Goal: Task Accomplishment & Management: Manage account settings

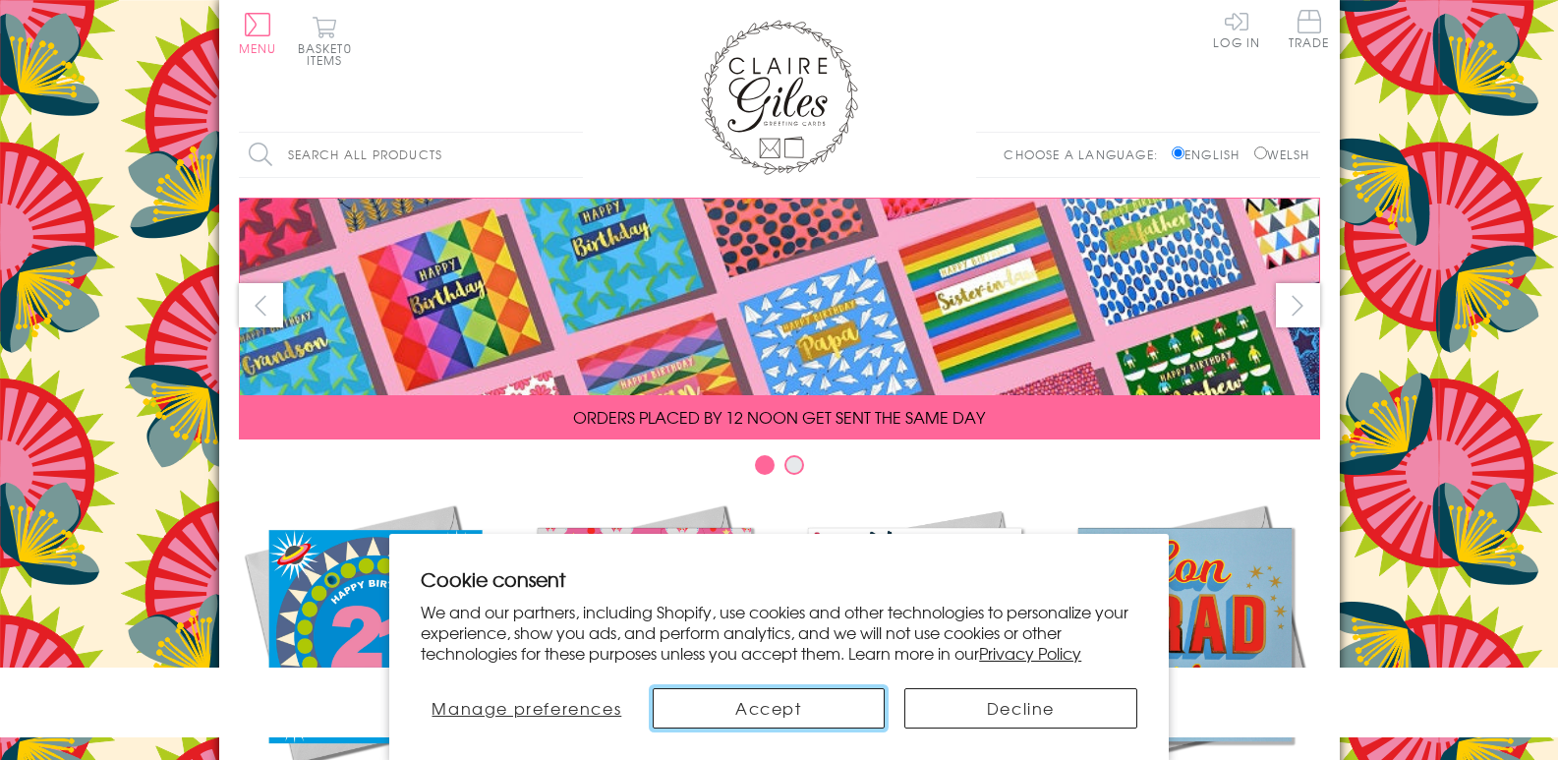
click at [768, 705] on button "Accept" at bounding box center [769, 708] width 233 height 40
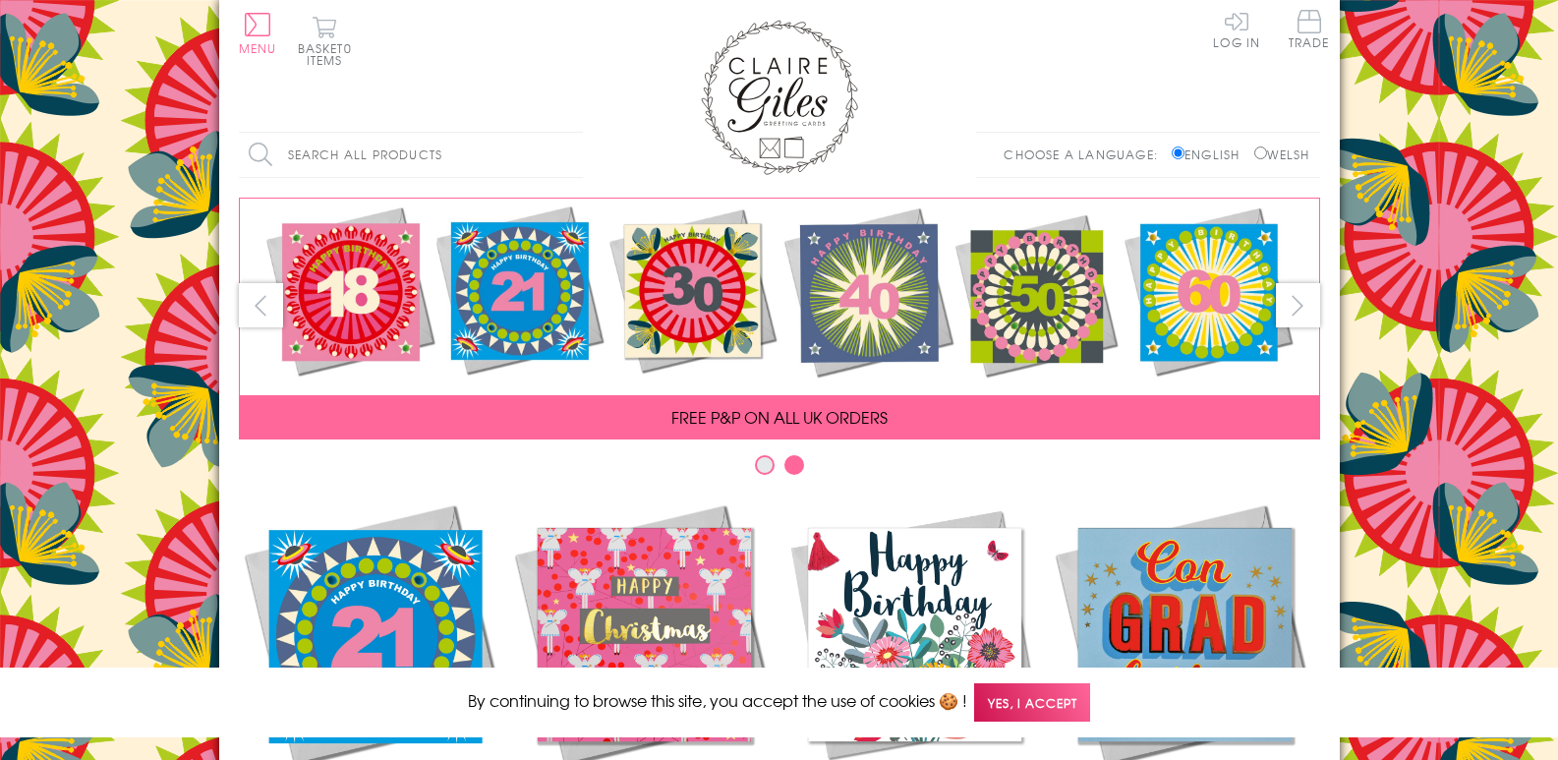
click at [1257, 154] on input "Welsh" at bounding box center [1260, 152] width 13 height 13
radio input "true"
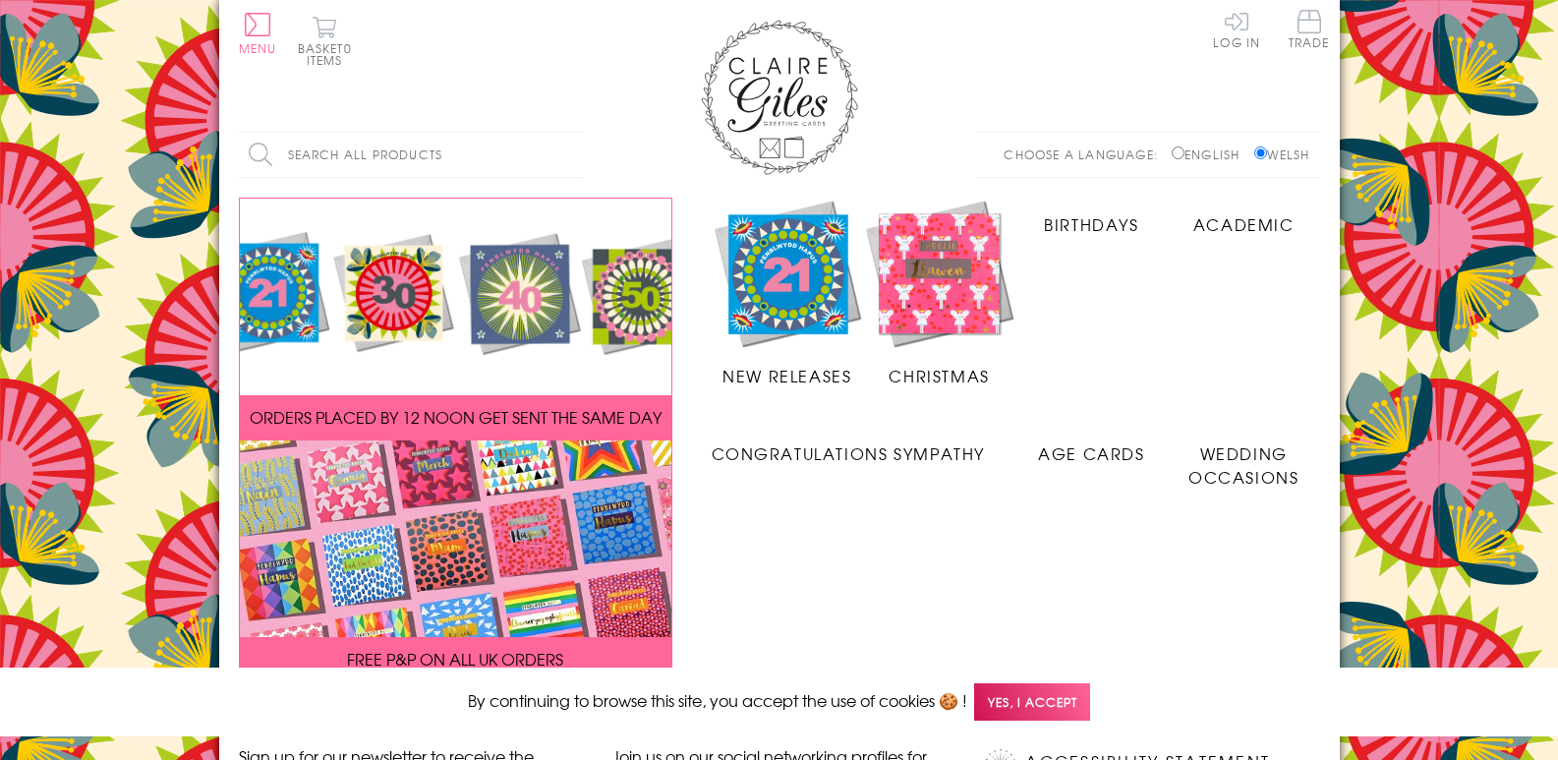
click at [1241, 45] on link "Log In" at bounding box center [1236, 29] width 47 height 38
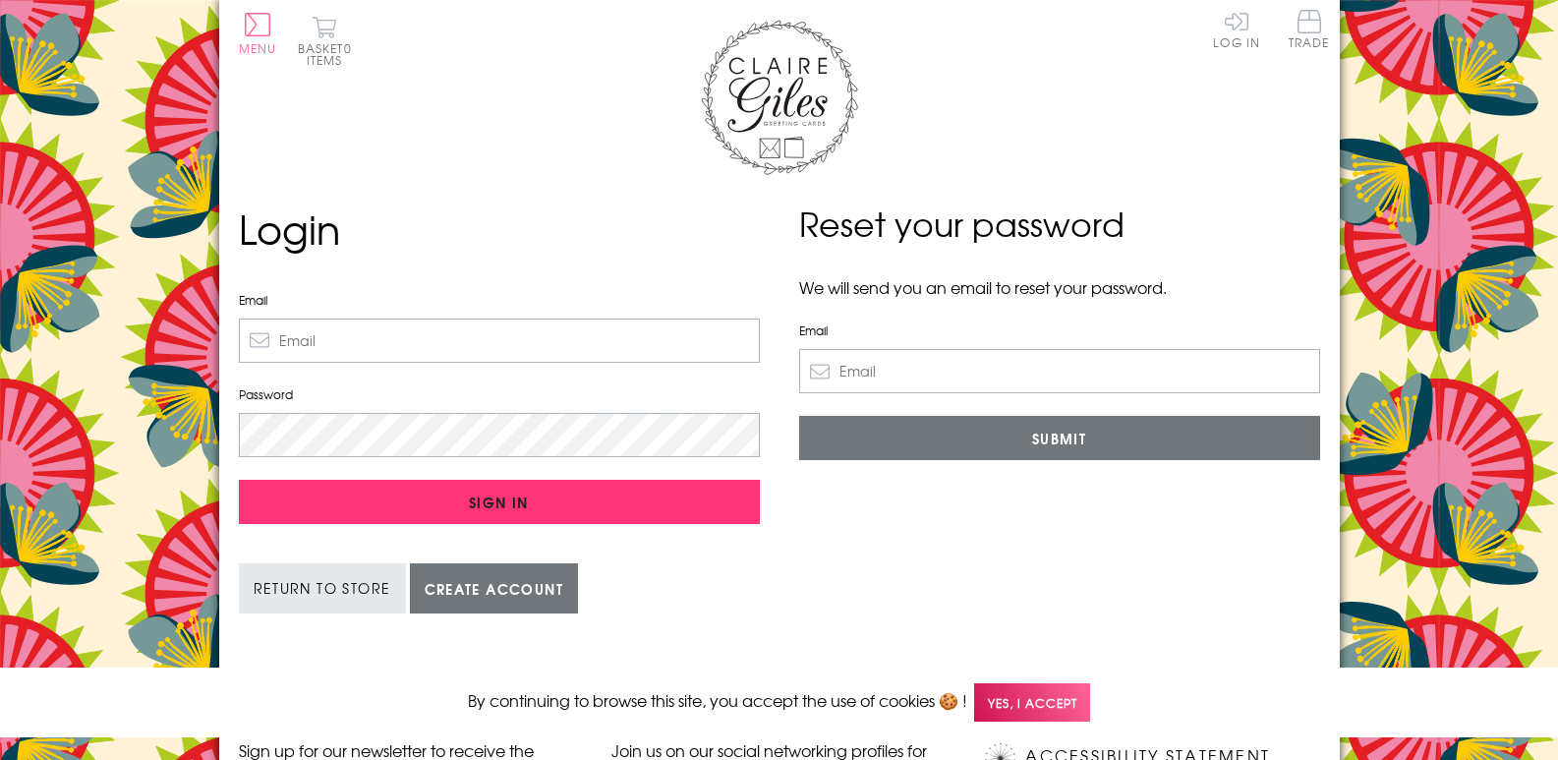
type input "sales@penandpaper.co.uk"
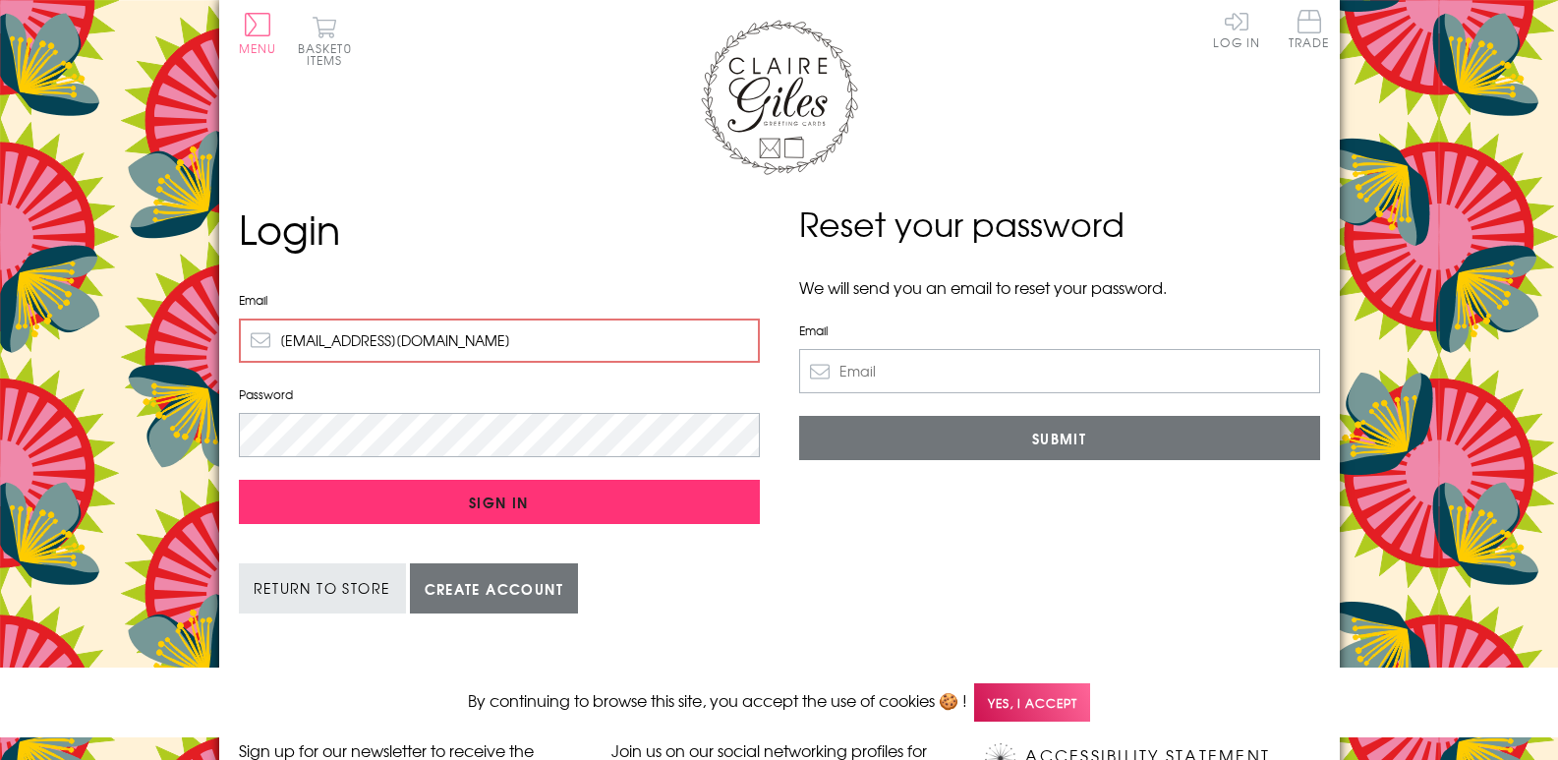
click at [527, 503] on input "Sign In" at bounding box center [499, 502] width 521 height 44
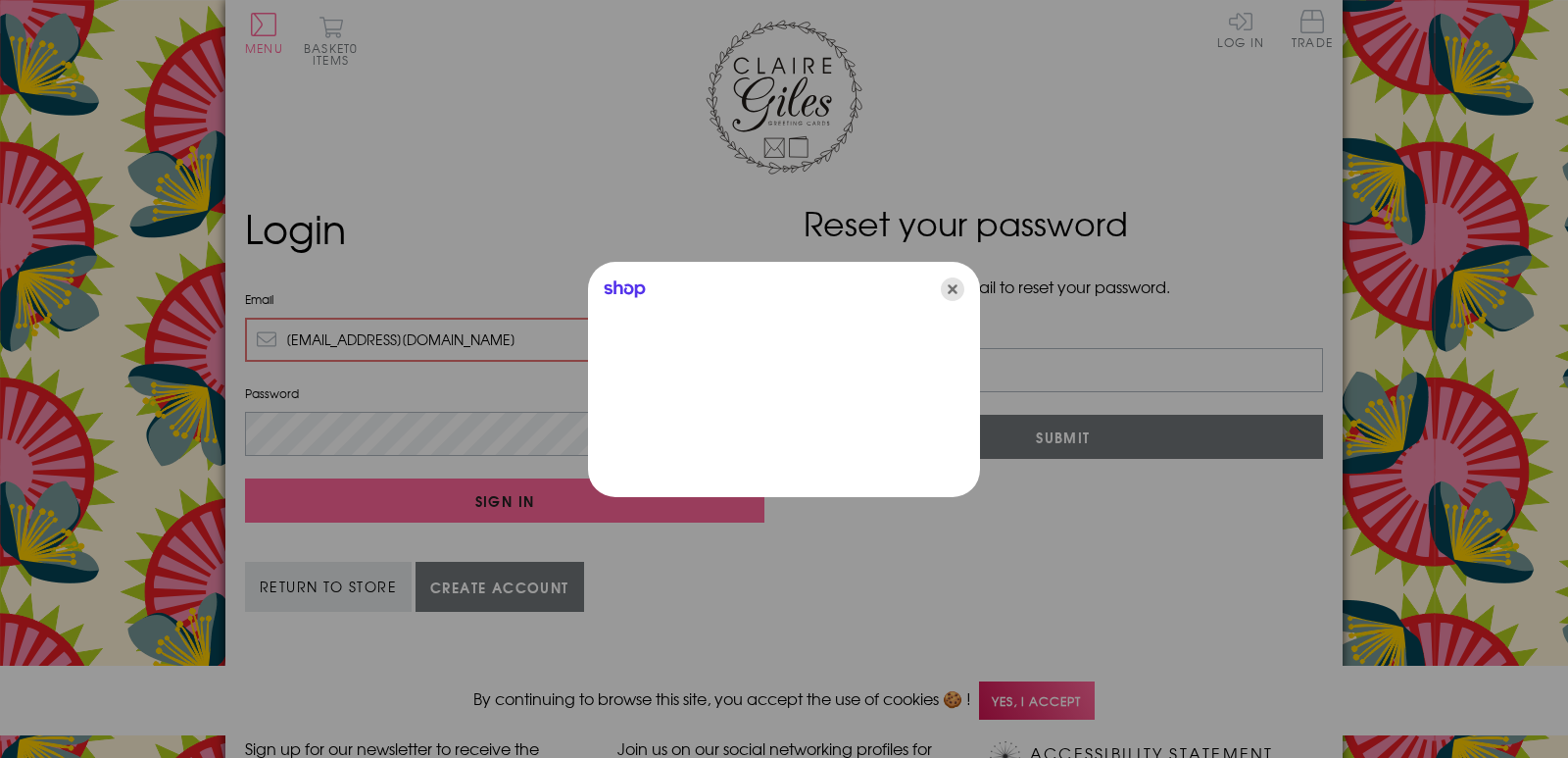
click at [950, 291] on icon "Close" at bounding box center [953, 289] width 24 height 24
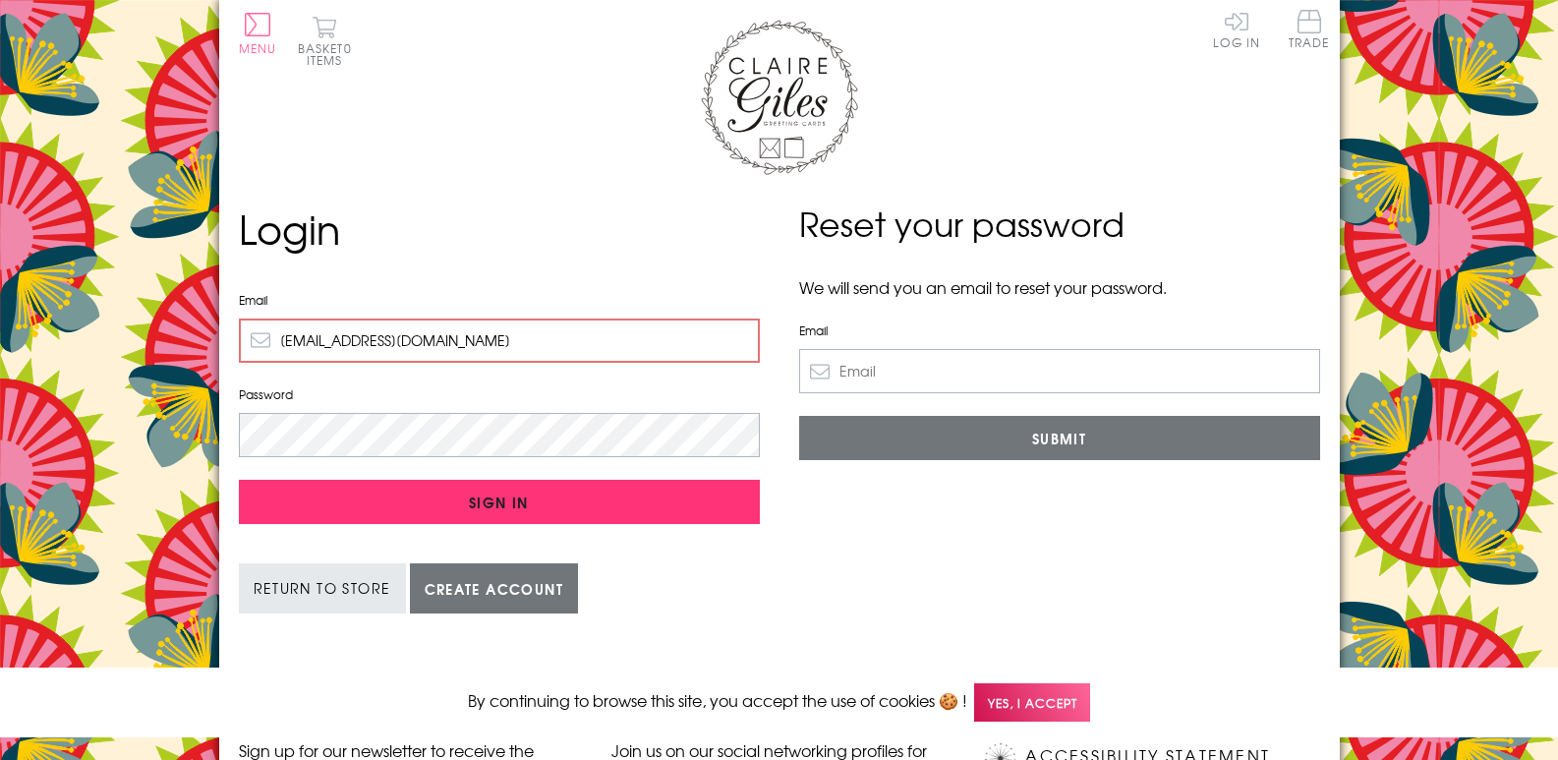
click at [545, 489] on input "Sign In" at bounding box center [499, 502] width 521 height 44
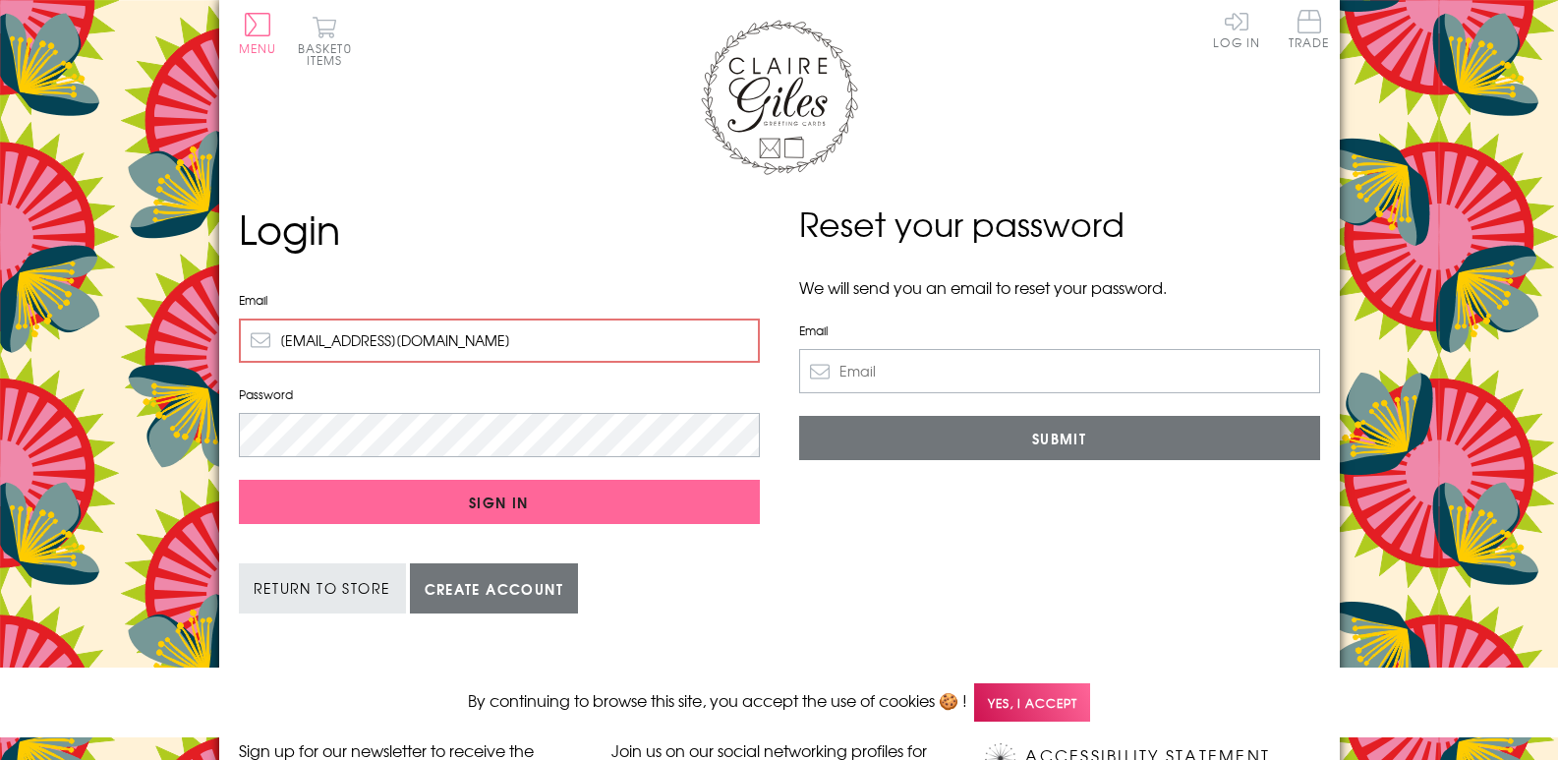
click at [1029, 707] on span "Yes, I accept" at bounding box center [1032, 702] width 116 height 38
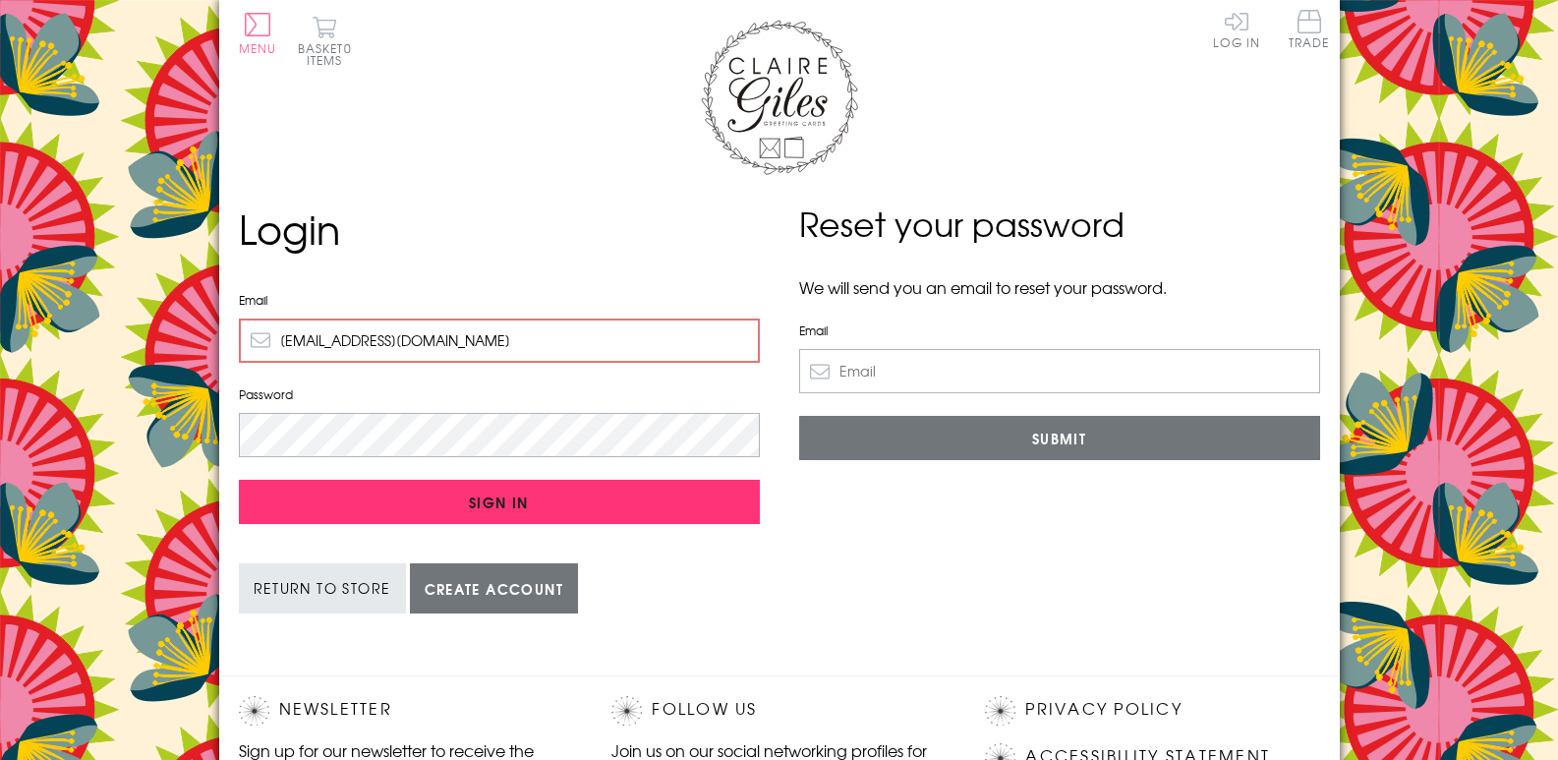
click at [493, 496] on input "Sign In" at bounding box center [499, 502] width 521 height 44
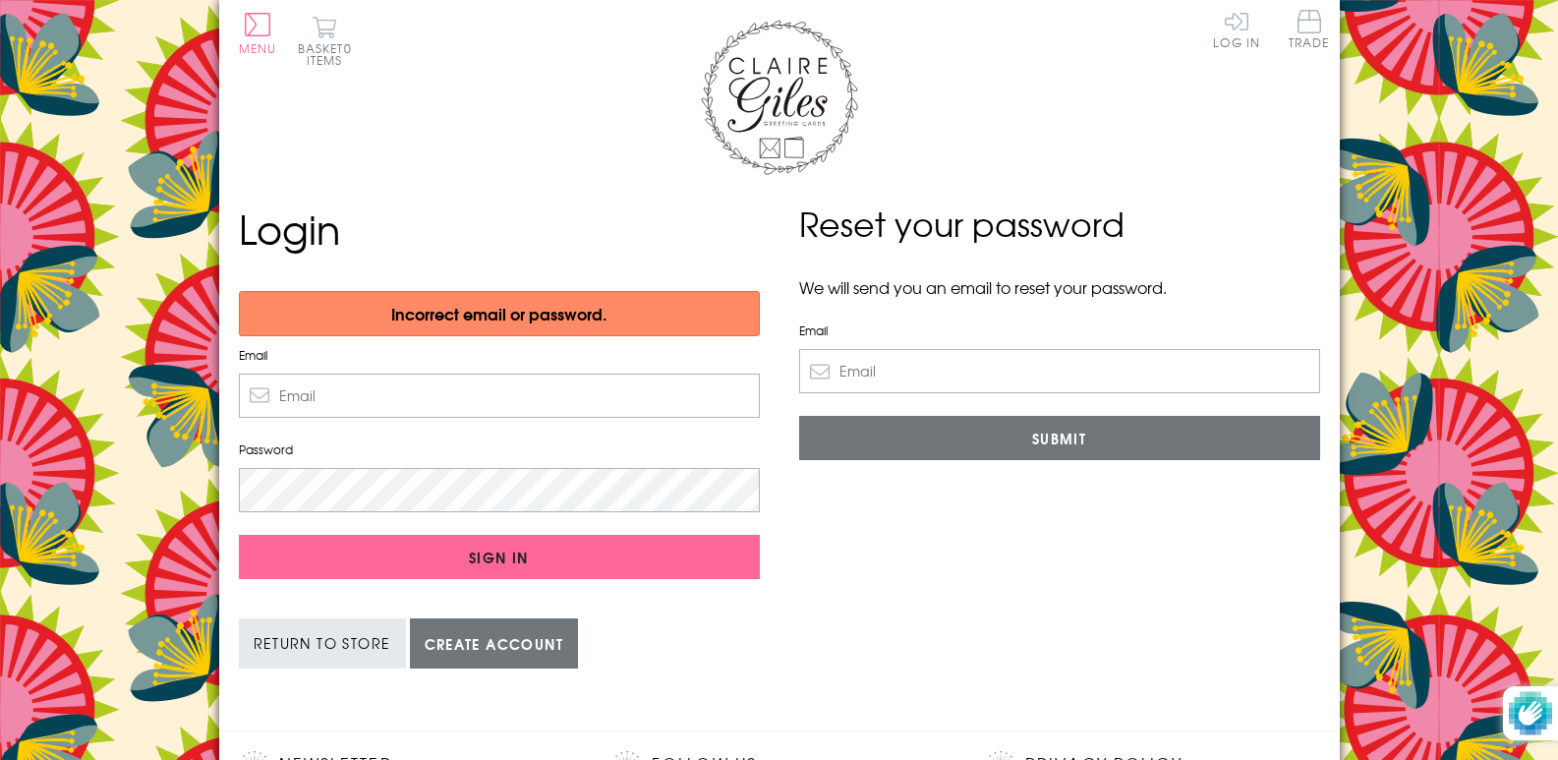
type input "[EMAIL_ADDRESS][DOMAIN_NAME]"
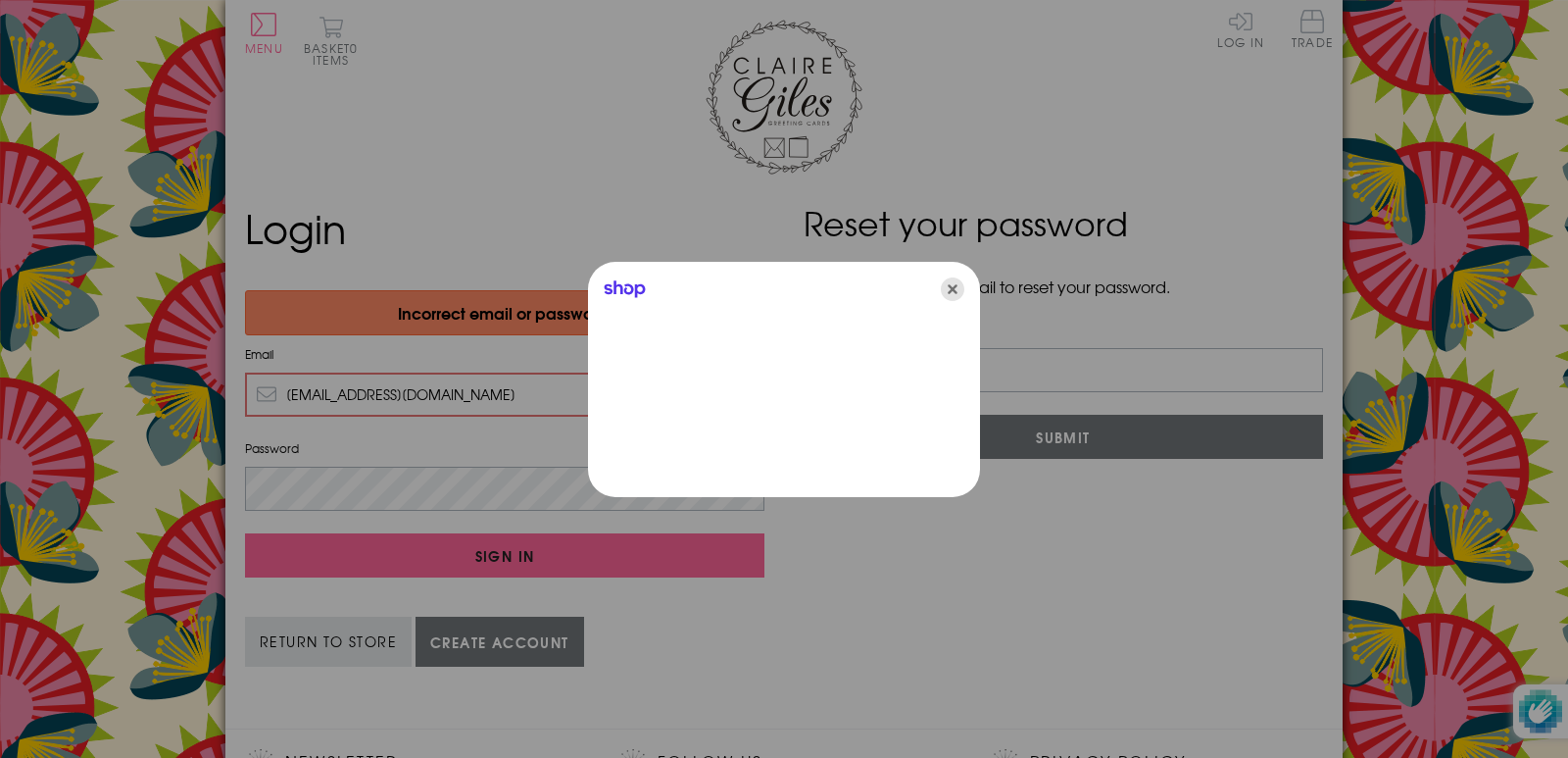
click at [956, 298] on icon "Close" at bounding box center [953, 289] width 24 height 24
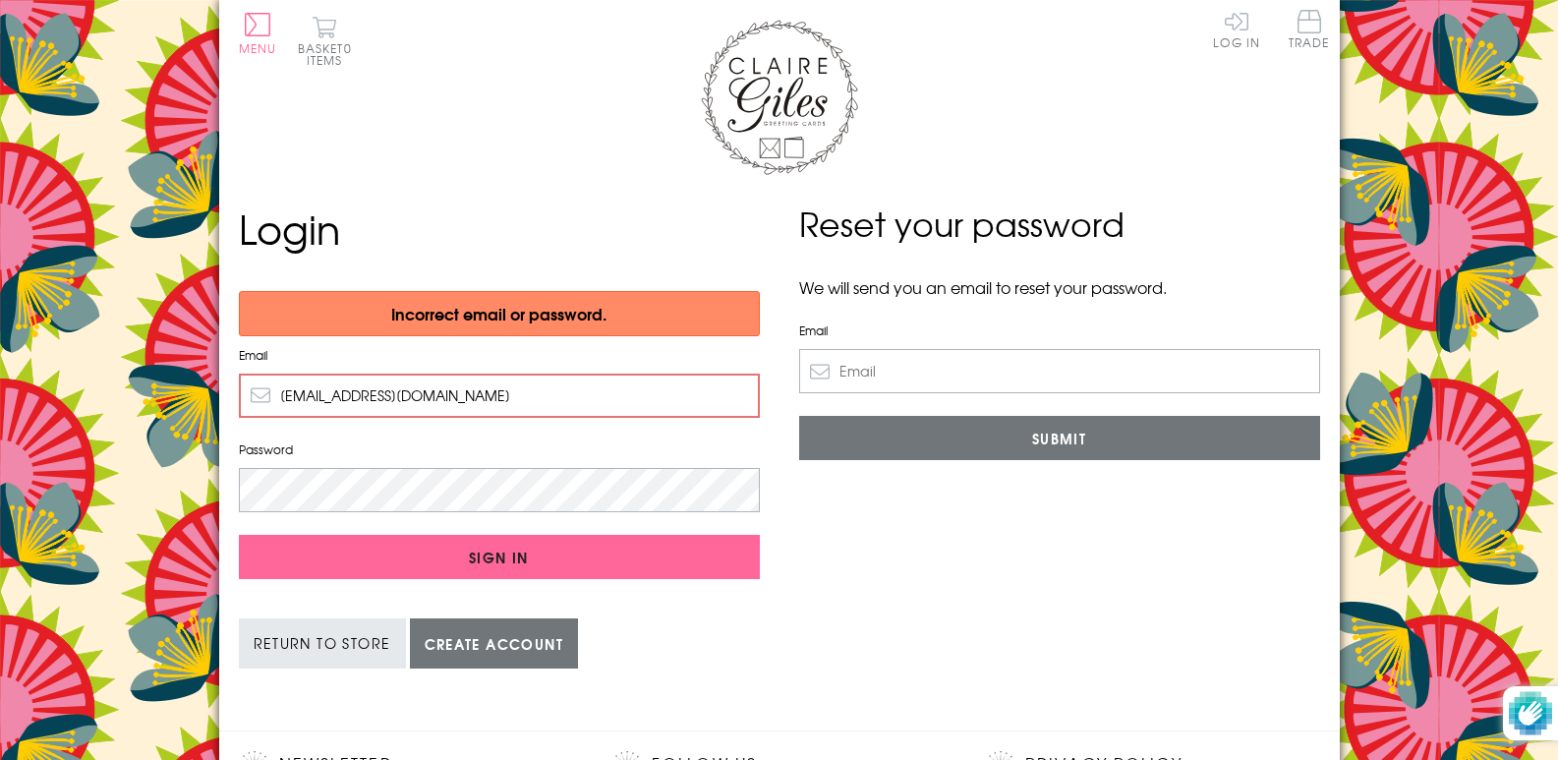
click at [77, 466] on body "Close Dolenni Cyflym Home Your Account Login Your Basket Blog Contact Us All Oc…" at bounding box center [779, 616] width 1558 height 1233
click at [239, 535] on input "Sign In" at bounding box center [499, 557] width 521 height 44
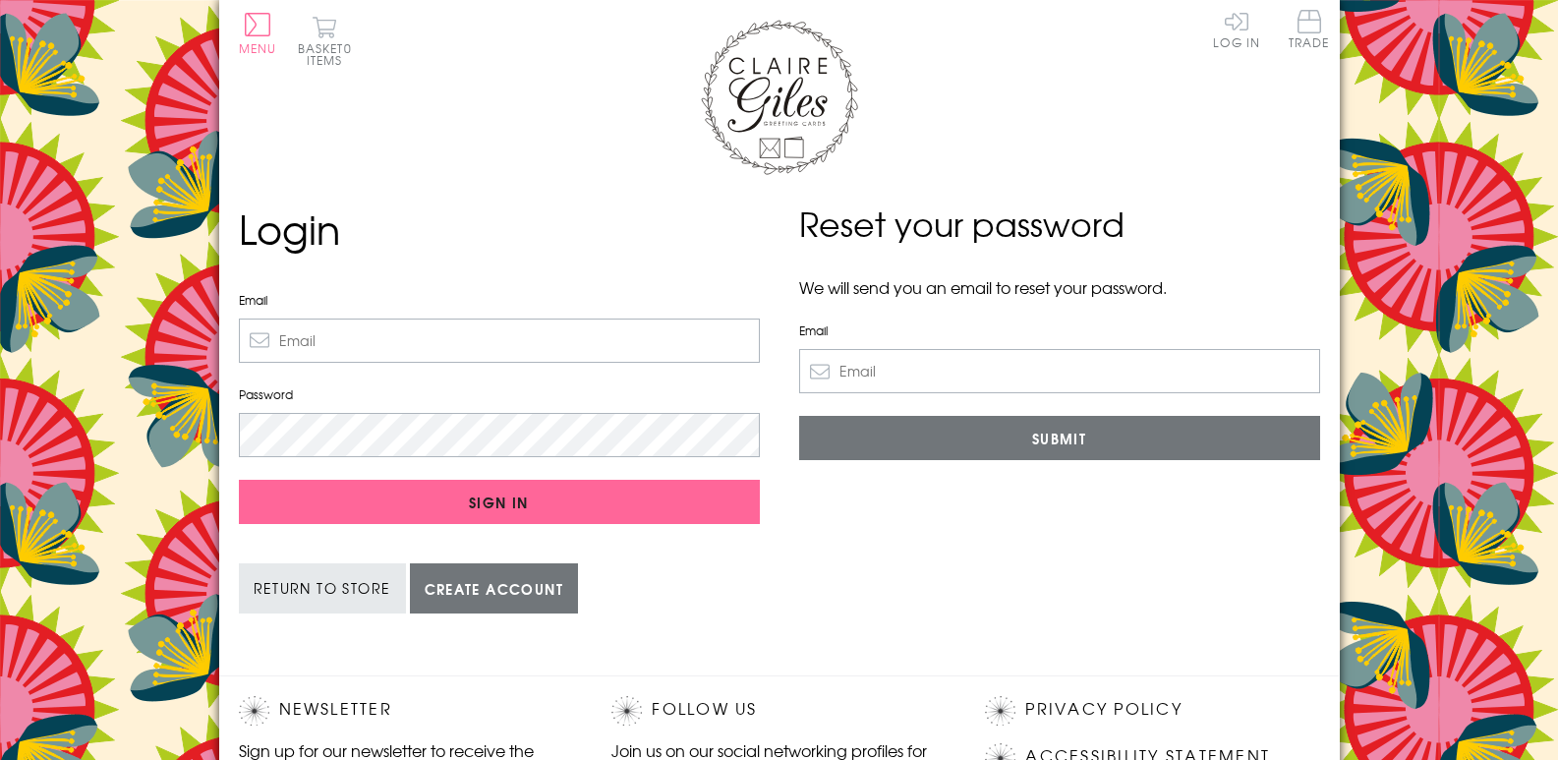
type input "[EMAIL_ADDRESS][DOMAIN_NAME]"
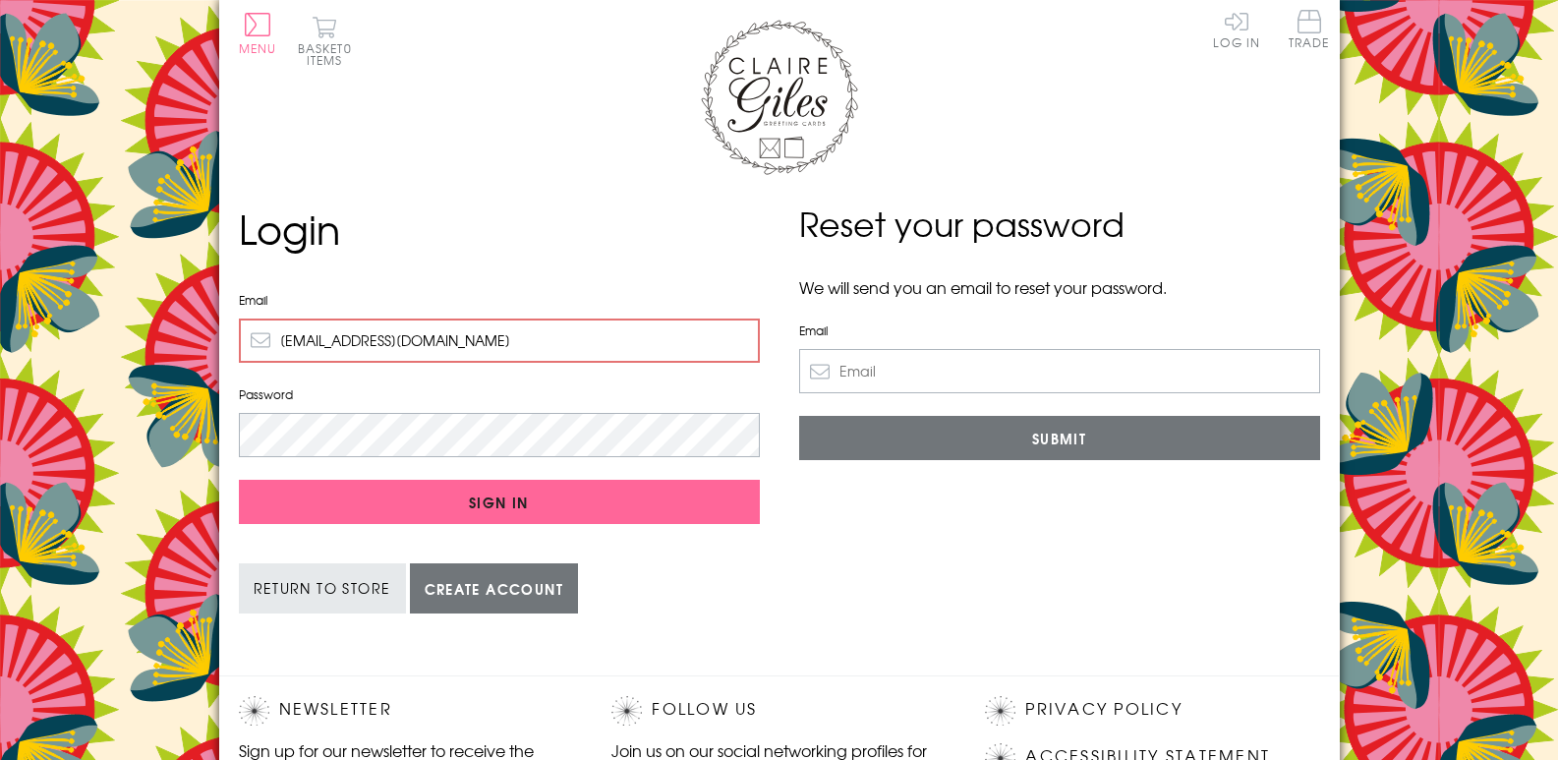
click at [951, 375] on input "Email" at bounding box center [1059, 371] width 521 height 44
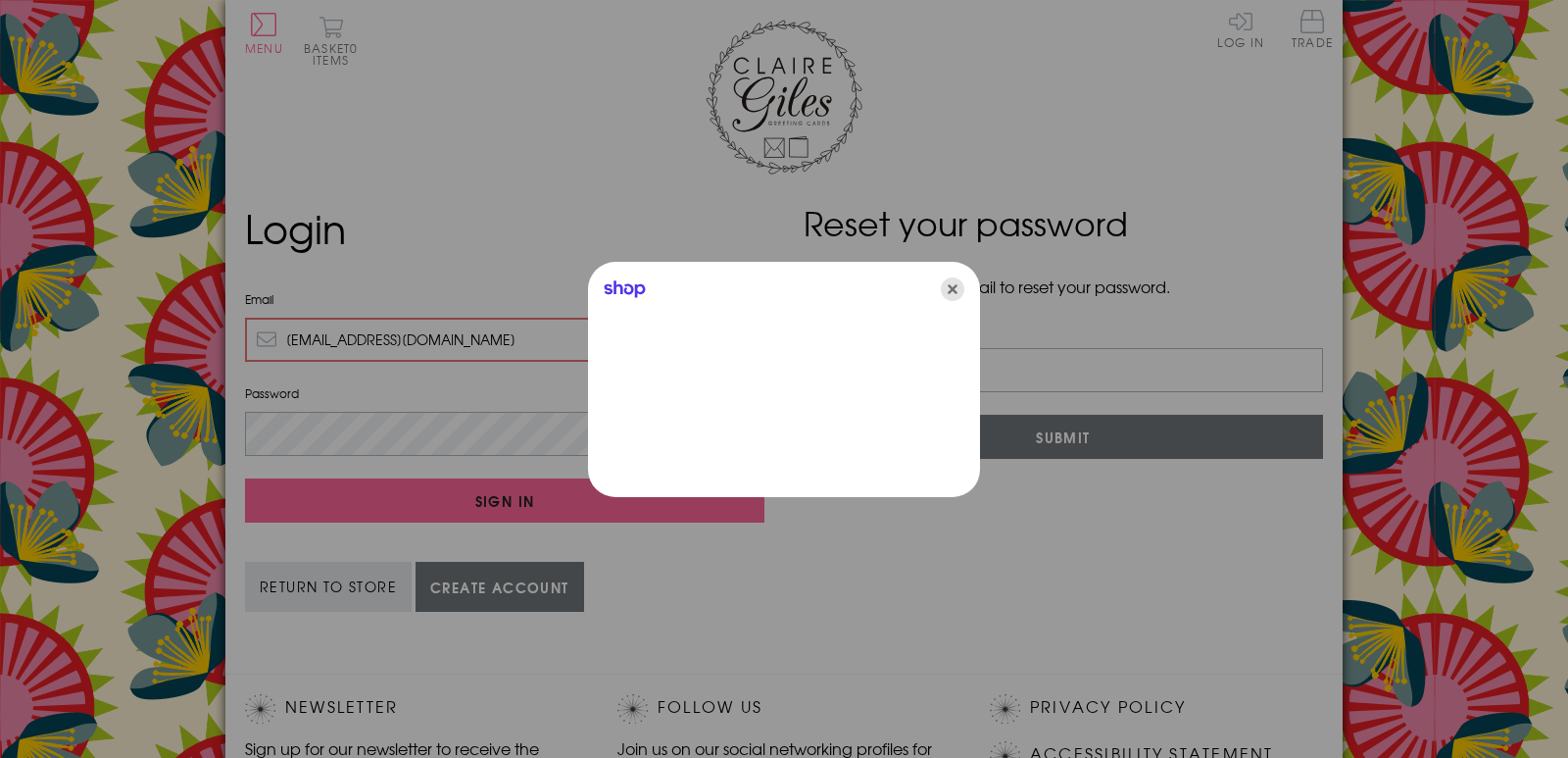
click at [946, 285] on icon "Close" at bounding box center [953, 289] width 24 height 24
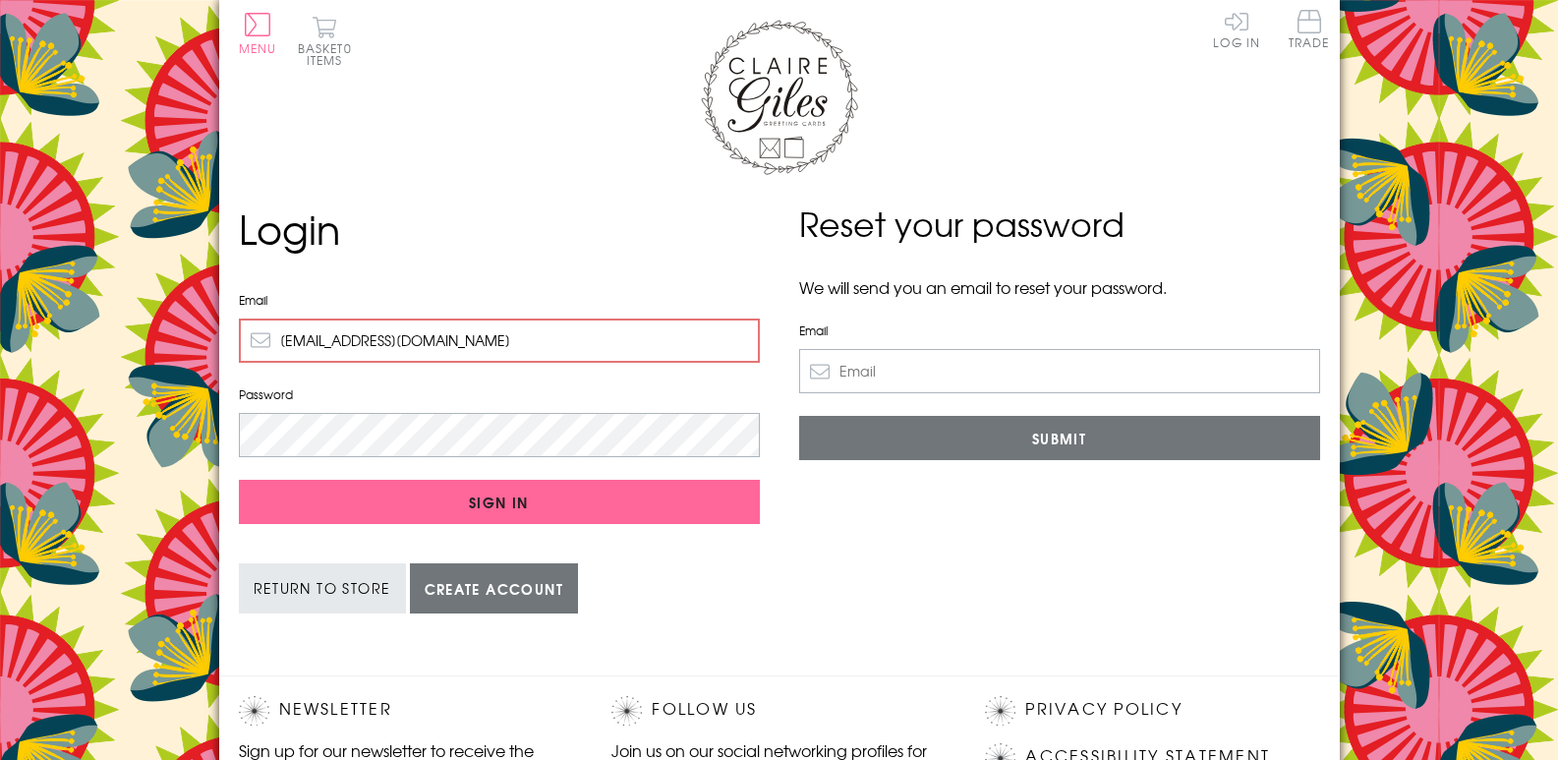
click at [883, 379] on input "Email" at bounding box center [1059, 371] width 521 height 44
type input "[EMAIL_ADDRESS][DOMAIN_NAME]"
click at [0, 448] on body "Close Dolenni Cyflym Home Your Account Login Your Basket Blog Contact Us All Oc…" at bounding box center [779, 646] width 1558 height 1292
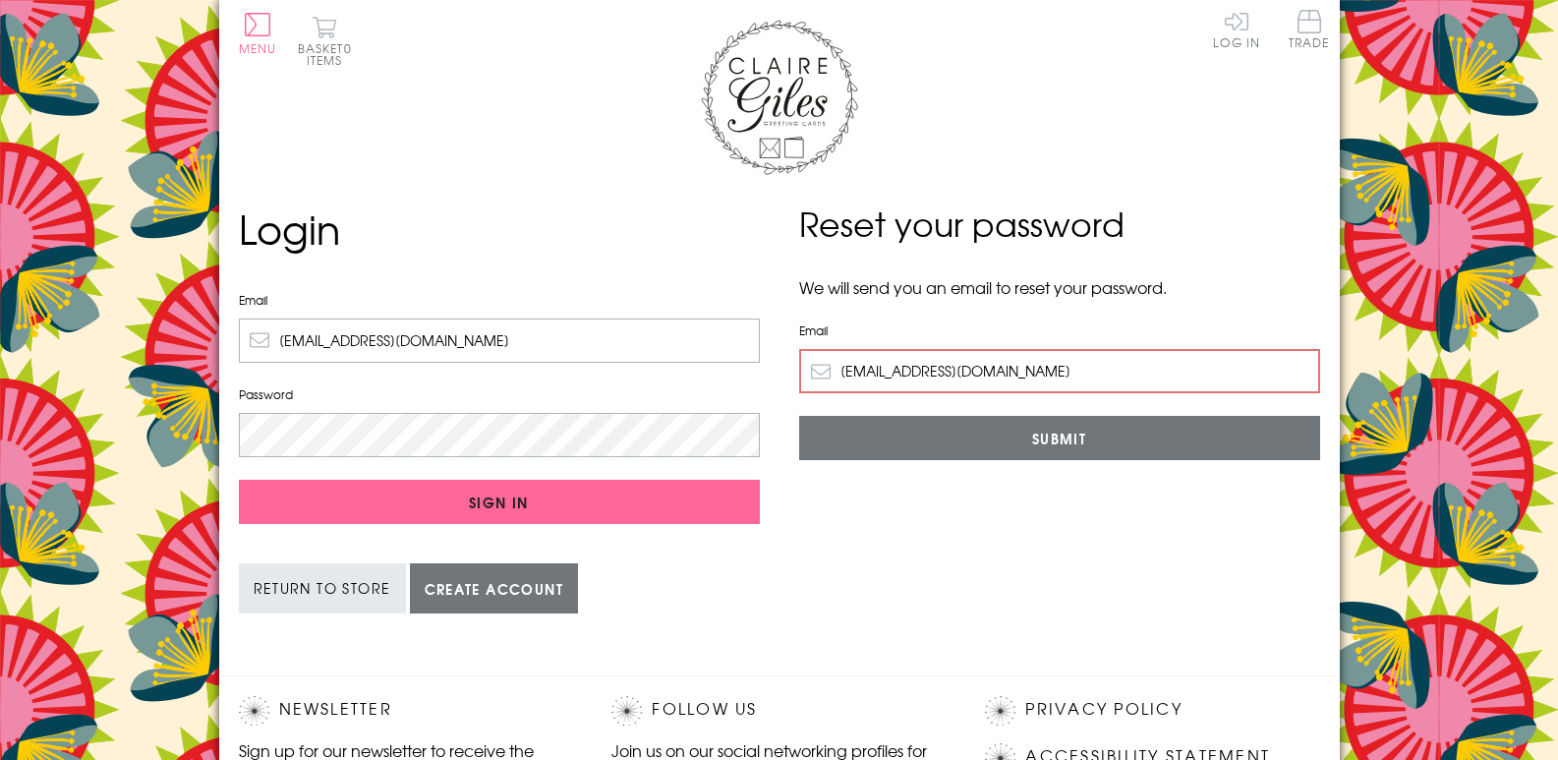
click at [552, 329] on input "[EMAIL_ADDRESS][DOMAIN_NAME]" at bounding box center [499, 341] width 521 height 44
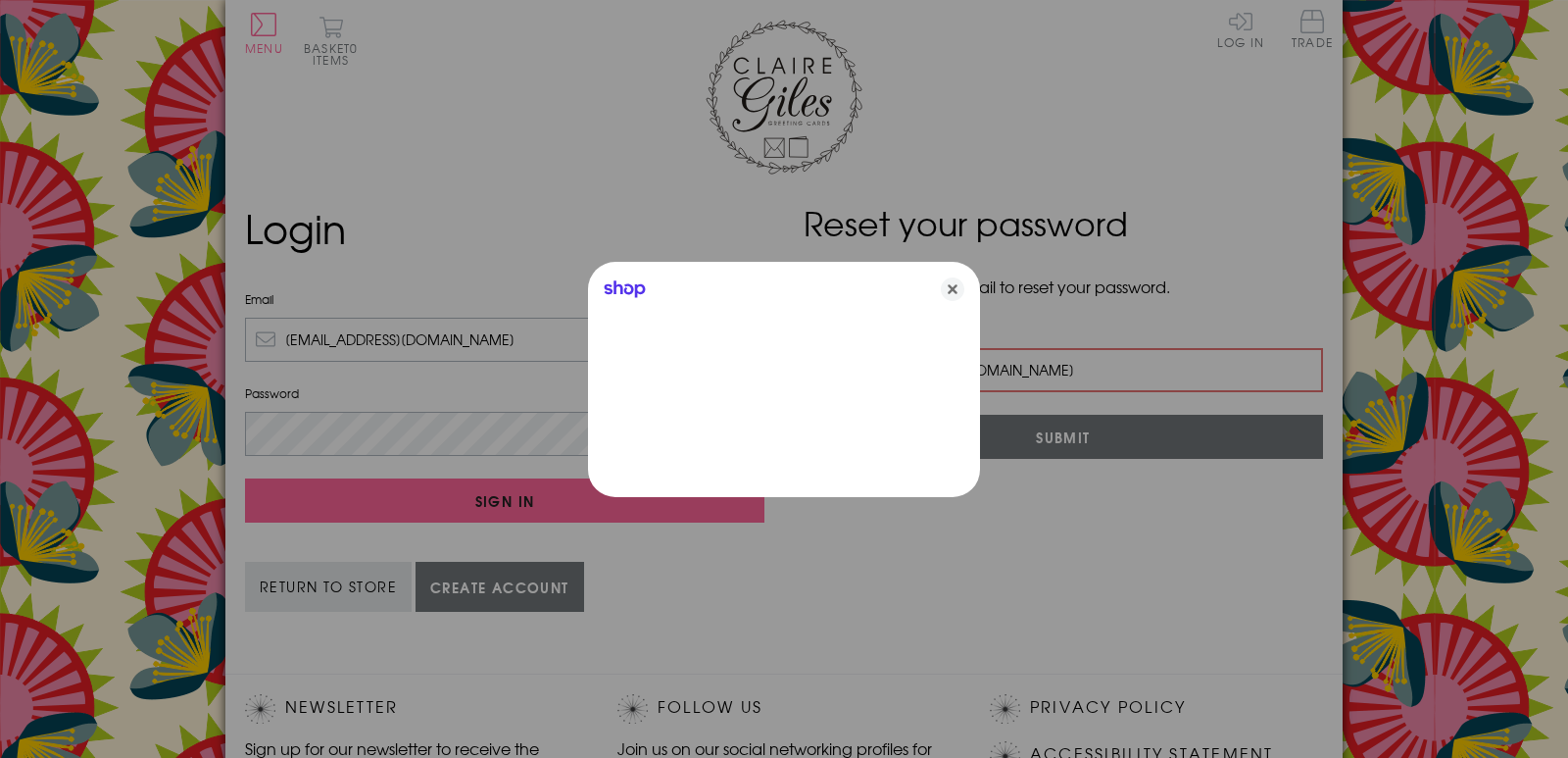
type input "[EMAIL_ADDRESS][DOMAIN_NAME]"
click at [945, 292] on icon "Close" at bounding box center [953, 289] width 24 height 24
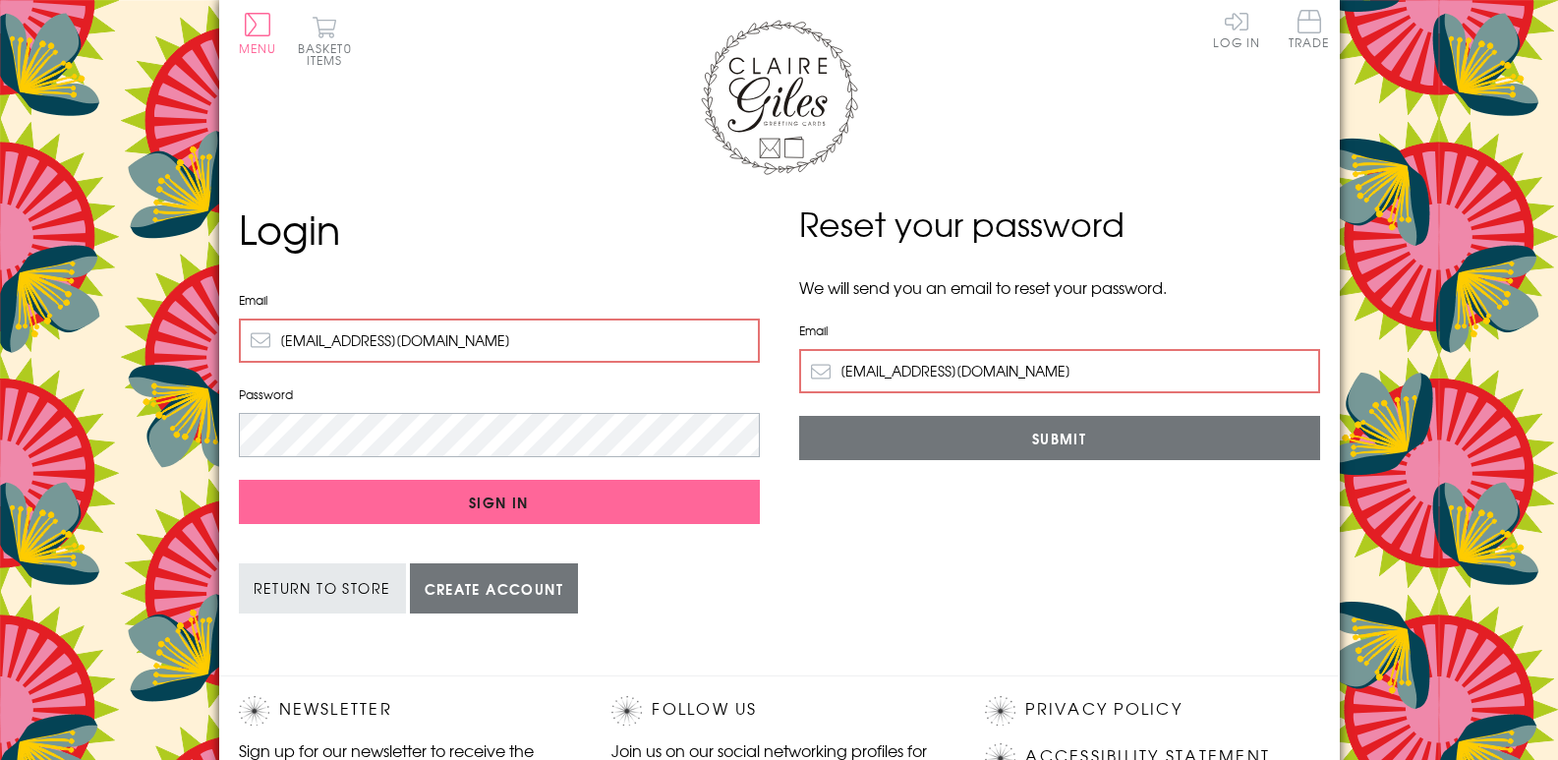
click at [239, 480] on input "Sign In" at bounding box center [499, 502] width 521 height 44
